Goal: Task Accomplishment & Management: Manage account settings

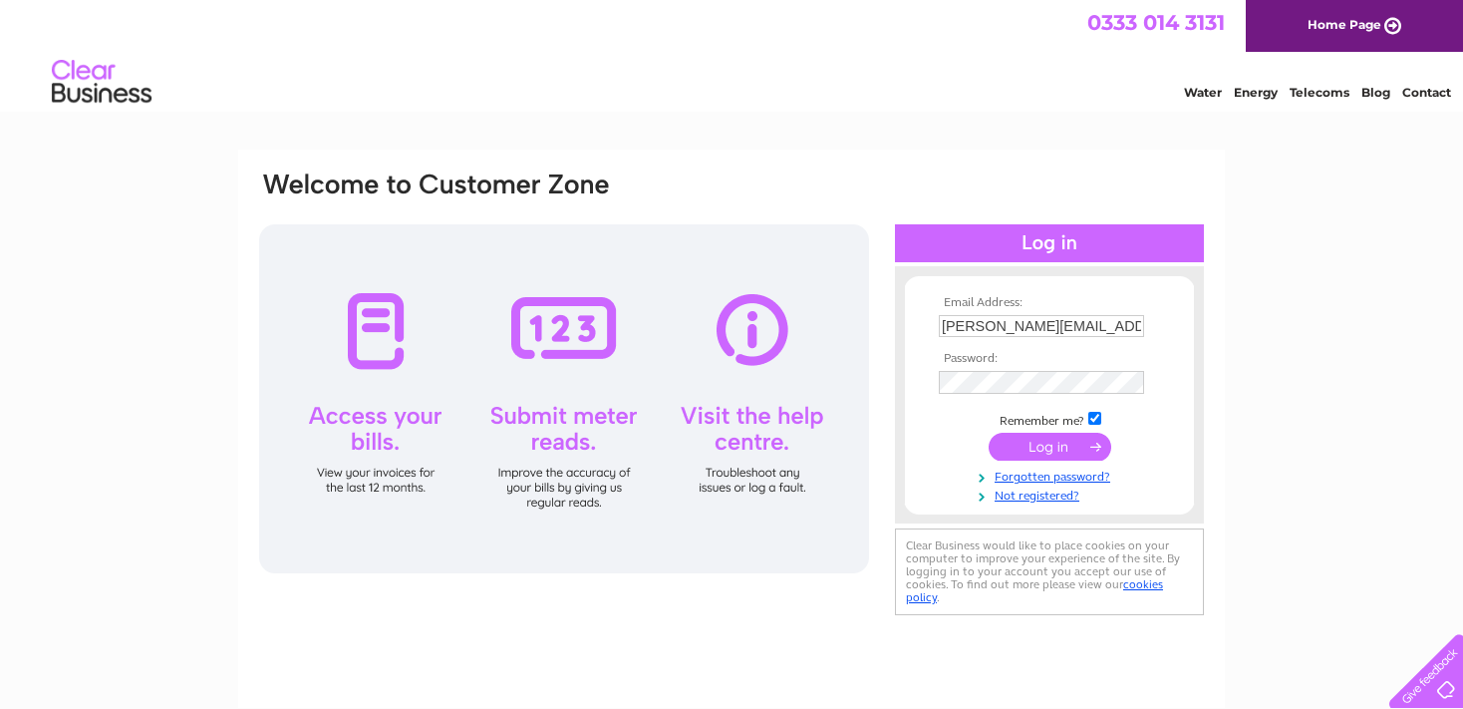
click at [1032, 444] on input "submit" at bounding box center [1050, 447] width 123 height 28
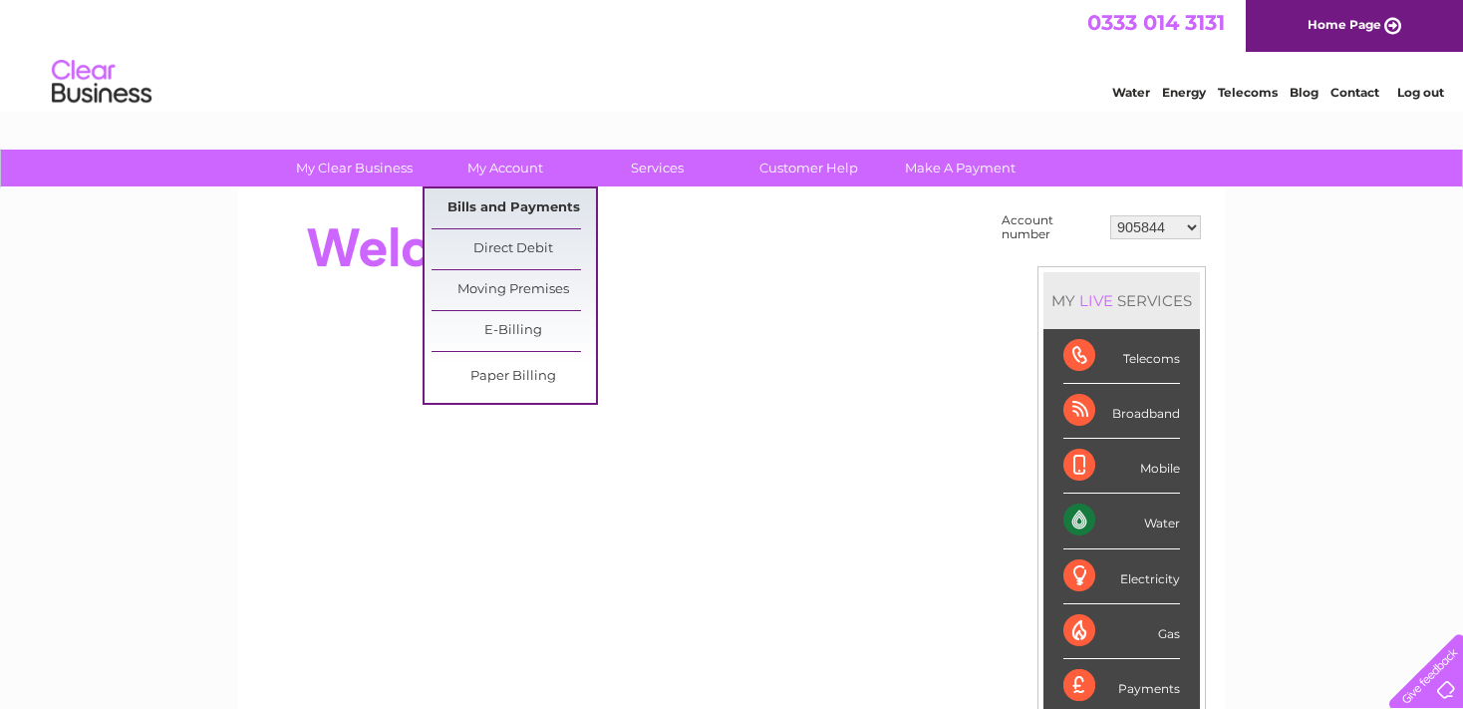
click at [506, 203] on link "Bills and Payments" at bounding box center [514, 208] width 164 height 40
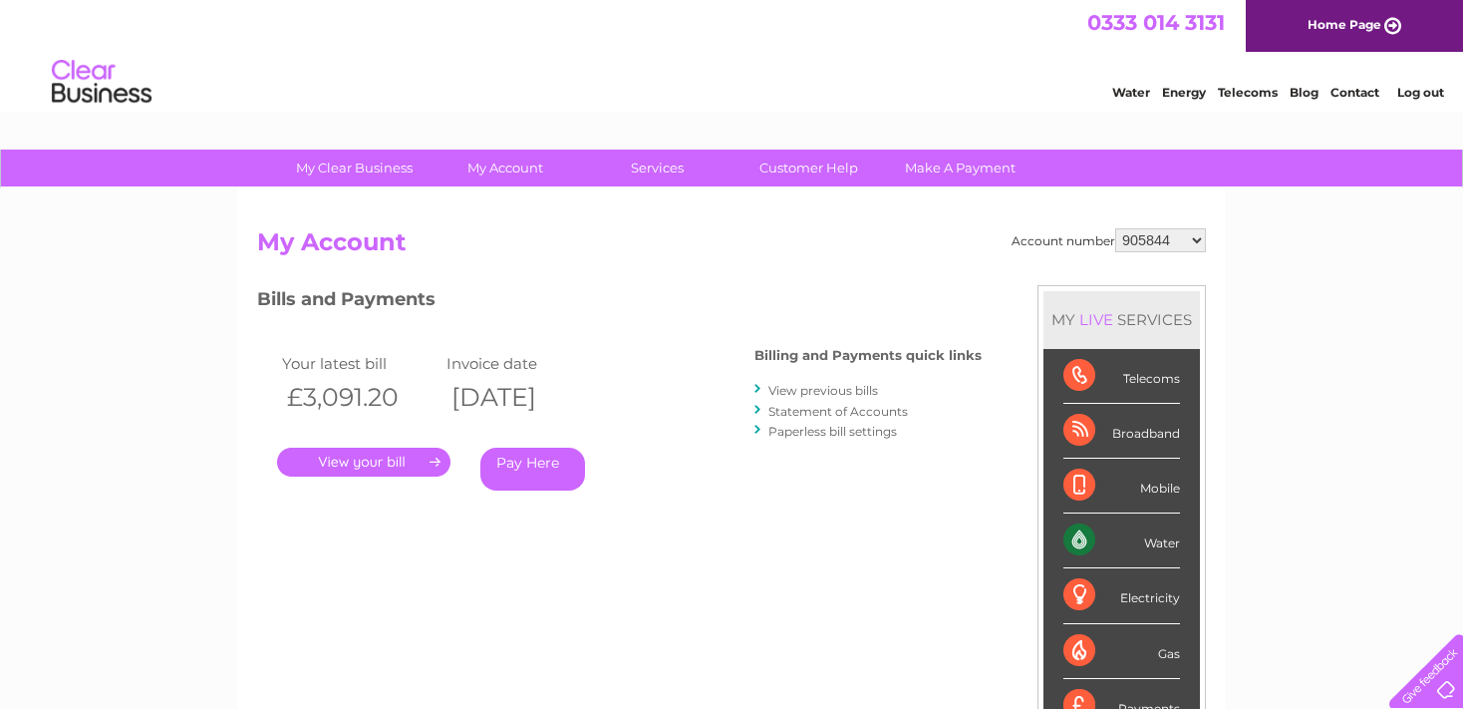
click at [355, 458] on link "." at bounding box center [363, 461] width 173 height 29
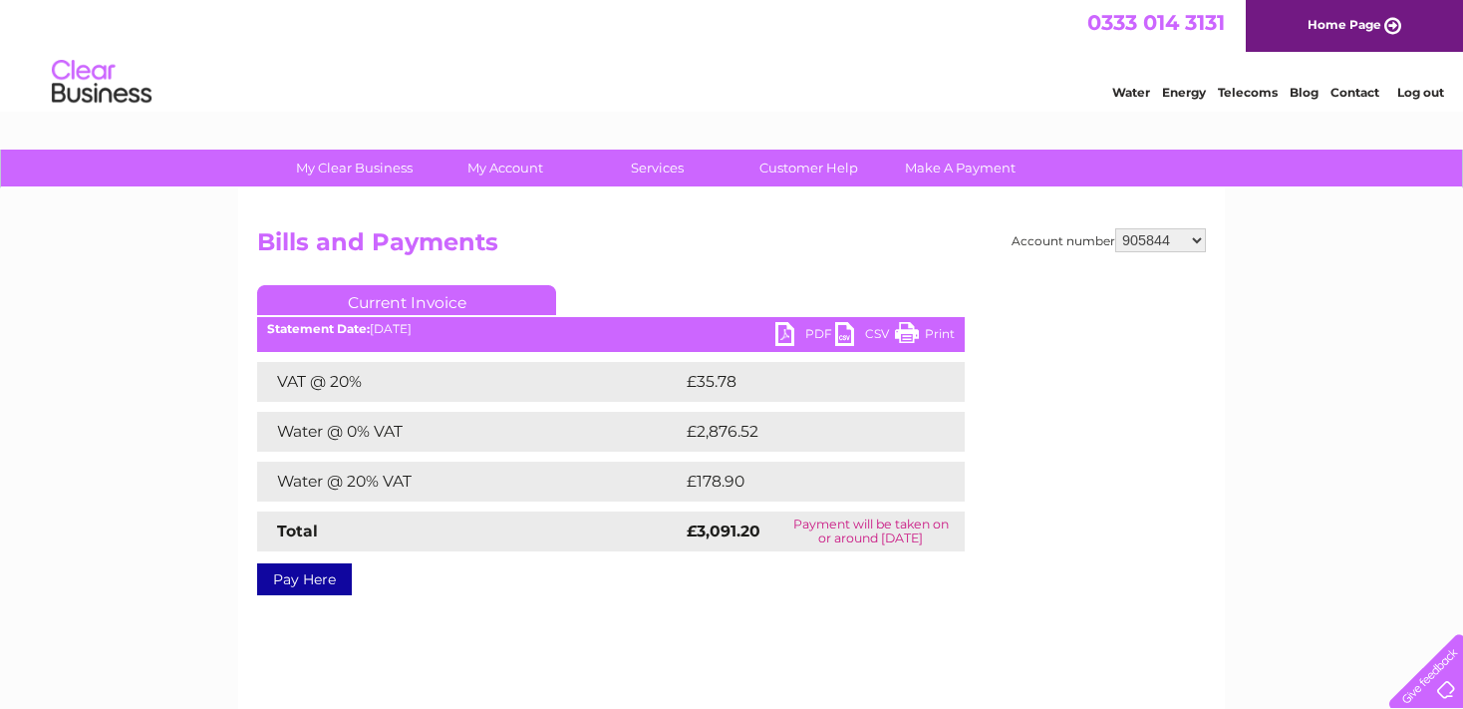
click at [816, 336] on link "PDF" at bounding box center [805, 336] width 60 height 29
